Goal: Task Accomplishment & Management: Complete application form

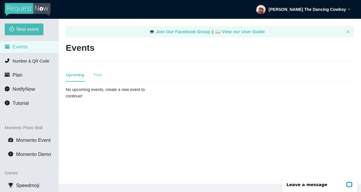
click at [97, 79] on div "Past" at bounding box center [98, 75] width 8 height 14
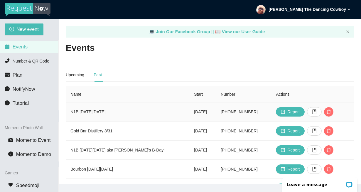
click at [75, 112] on td "N1B [DATE][DATE]" at bounding box center [128, 112] width 124 height 19
drag, startPoint x: 75, startPoint y: 112, endPoint x: 97, endPoint y: 112, distance: 22.0
click at [97, 112] on td "N1B [DATE][DATE]" at bounding box center [128, 112] width 124 height 19
click at [74, 113] on td "N1B [DATE][DATE]" at bounding box center [128, 112] width 124 height 19
drag, startPoint x: 74, startPoint y: 113, endPoint x: 102, endPoint y: 112, distance: 27.9
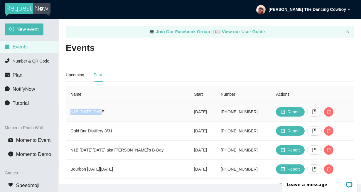
click at [102, 112] on td "N1B [DATE][DATE]" at bounding box center [128, 112] width 124 height 19
click at [29, 24] on button "New event" at bounding box center [24, 29] width 39 height 12
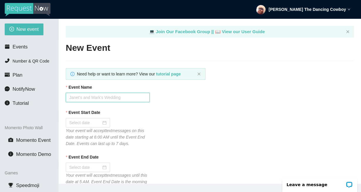
click at [99, 100] on input "Event Name" at bounding box center [108, 97] width 84 height 9
paste input "N1B [DATE][DATE]"
click at [88, 95] on input "N1B [DATE][DATE]" at bounding box center [108, 97] width 84 height 9
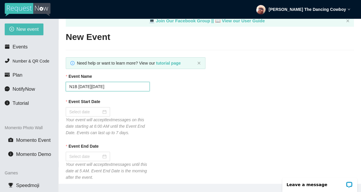
scroll to position [12, 0]
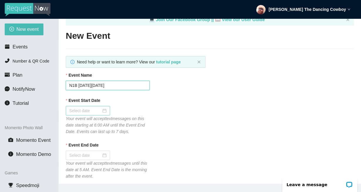
type input "N1B [DATE][DATE]"
click at [97, 110] on input "Event Start Date" at bounding box center [85, 111] width 32 height 6
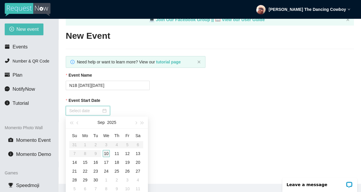
type input "[DATE]"
click at [106, 154] on div "10" at bounding box center [106, 153] width 7 height 7
type input "[DATE]"
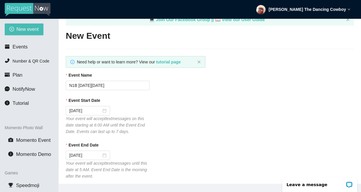
click at [134, 105] on div "Event Start Date" at bounding box center [210, 101] width 288 height 9
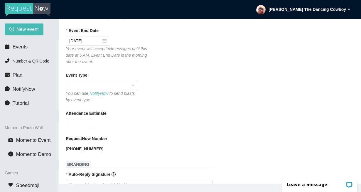
scroll to position [137, 0]
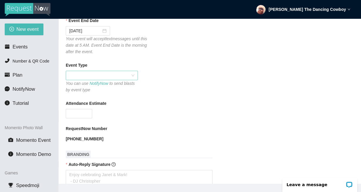
click at [103, 71] on div at bounding box center [102, 75] width 72 height 9
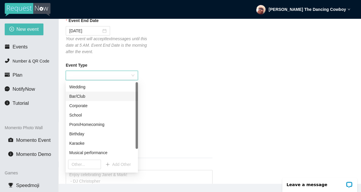
click at [93, 97] on div "Bar/Club" at bounding box center [101, 96] width 65 height 6
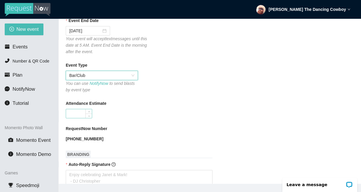
click at [77, 113] on input "Attendance Estimate" at bounding box center [79, 113] width 26 height 9
type input "50"
drag, startPoint x: 177, startPoint y: 98, endPoint x: 180, endPoint y: 97, distance: 3.0
click at [178, 98] on form "Event Name N1B [DATE][DATE] Event Start Date [DATE] Your event will accept text…" at bounding box center [210, 191] width 288 height 488
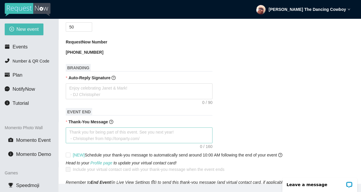
scroll to position [224, 0]
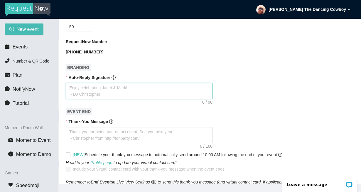
click at [158, 95] on textarea "Auto-Reply Signature" at bounding box center [139, 91] width 147 height 16
paste textarea "PLEASE IGNORE DIRECTIONS FROM THE SERVICE & ONLY TYPE SONG TITLE AND ARTIST. TH…"
type textarea "PLEASE IGNORE DIRECTIONS FROM THE SERVICE & ONLY TYPE SONG TITLE AND ARTIST. TH…"
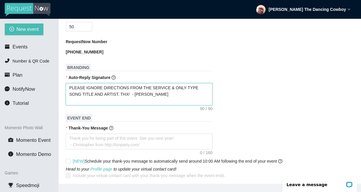
type textarea "PLEASE IGNORE DIRECTIONS FROM THE SERVICE & ONLY TYPE SONG TITLE AND ARTIST. TH…"
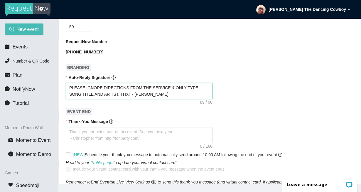
type textarea "PLEASE IGNORE DIRECTIONS FROM THE SERVICE & ONLY TYPE SONG TITLE AND ARTIST. TH…"
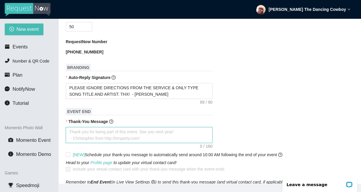
click at [146, 134] on textarea "Thank-You Message" at bounding box center [139, 135] width 147 height 16
paste textarea "Thank you for requesting songs tonight! If u had fun, pls leave a tip on Venmo!…"
type textarea "Thank you for requesting songs tonight! If u had fun, pls leave a tip on Venmo!…"
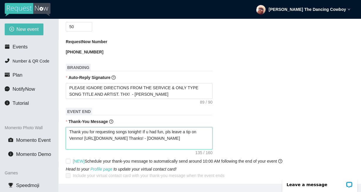
type textarea "Thank you for requesting songs tonight! If u had fun, pls leave a tip on Venmo!…"
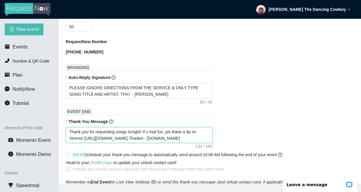
type textarea "Thank you for requesting songs tonight! If u had fun, pls leave a tip on Venmo!…"
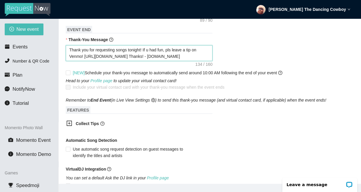
scroll to position [342, 0]
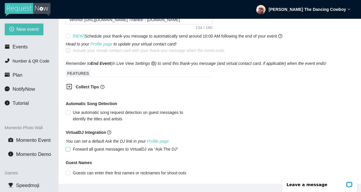
click at [69, 147] on input "Forward all guest messages to VirtualDJ via "Ask The DJ"" at bounding box center [68, 149] width 4 height 4
checkbox input "true"
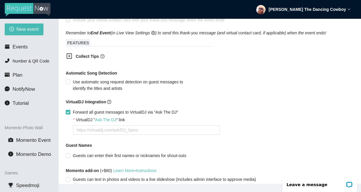
scroll to position [413, 0]
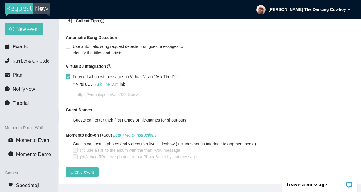
click at [123, 85] on div "VirtualDJ " Ask The DJ " link" at bounding box center [213, 85] width 281 height 9
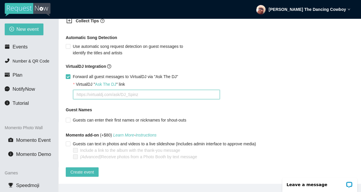
click at [118, 91] on textarea "VirtualDJ " Ask The DJ " link" at bounding box center [146, 94] width 147 height 9
paste textarea "[URL][DOMAIN_NAME]"
type textarea "[URL][DOMAIN_NAME]"
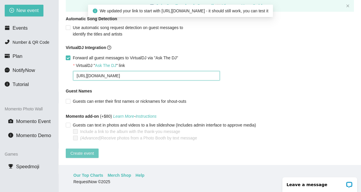
scroll to position [407, 0]
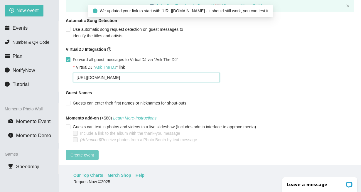
type textarea "[URL][DOMAIN_NAME]"
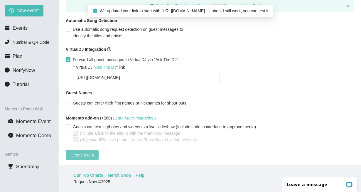
click at [90, 154] on span "Create event" at bounding box center [81, 155] width 23 height 6
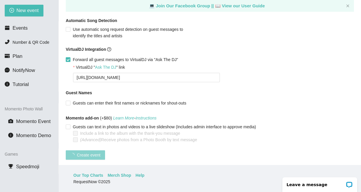
scroll to position [137, 0]
